Goal: Navigation & Orientation: Find specific page/section

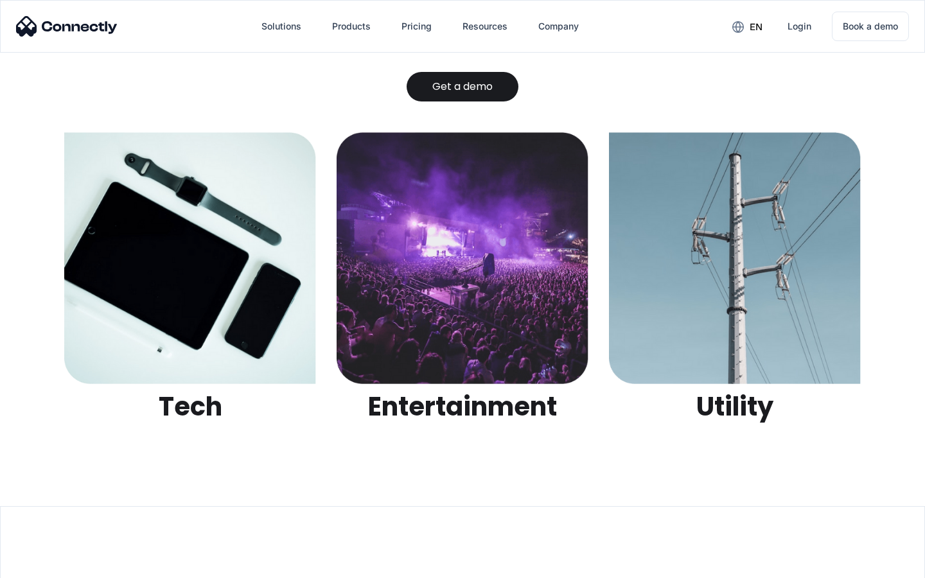
scroll to position [4053, 0]
